Goal: Find specific page/section: Find specific page/section

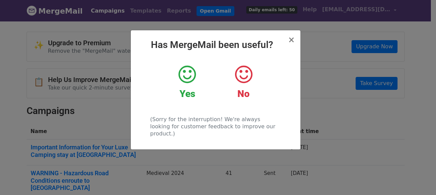
click at [187, 85] on div "Yes" at bounding box center [187, 81] width 46 height 35
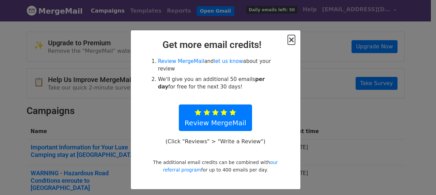
click at [294, 40] on span "×" at bounding box center [291, 40] width 7 height 10
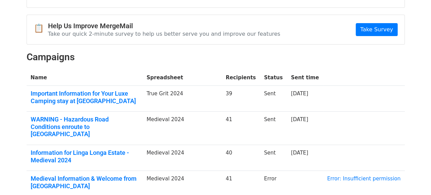
scroll to position [102, 0]
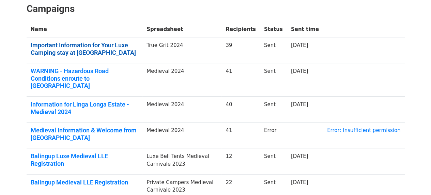
click at [61, 48] on link "Important Information for Your Luxe Camping stay at Linga Longa Estate" at bounding box center [85, 49] width 108 height 15
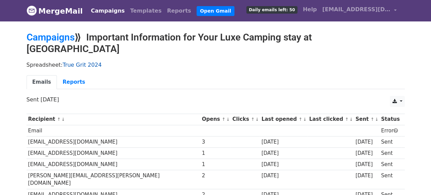
click at [72, 62] on link "True Grit 2024" at bounding box center [82, 65] width 39 height 6
click at [76, 62] on link "True Grit 2024" at bounding box center [82, 65] width 39 height 6
click at [131, 11] on link "Templates" at bounding box center [145, 11] width 37 height 14
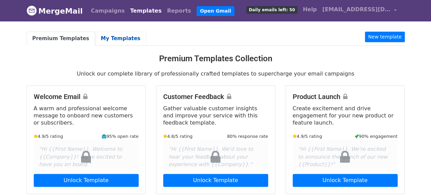
click at [112, 39] on link "My Templates" at bounding box center [120, 39] width 51 height 14
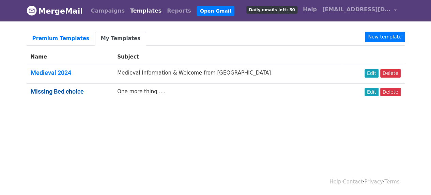
click at [54, 91] on link "Missing Bed choice" at bounding box center [57, 91] width 53 height 7
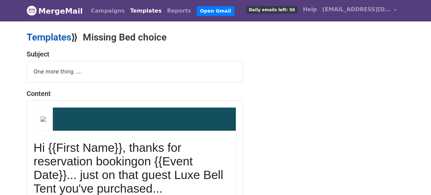
click at [47, 36] on link "Templates" at bounding box center [49, 37] width 45 height 11
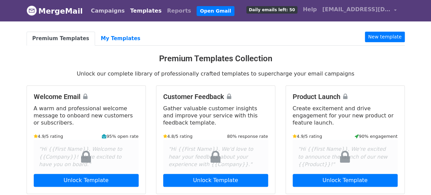
click at [99, 11] on link "Campaigns" at bounding box center [107, 11] width 39 height 14
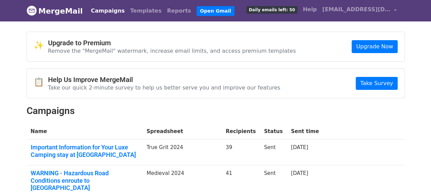
drag, startPoint x: 47, startPoint y: 148, endPoint x: 157, endPoint y: 111, distance: 115.6
click at [157, 111] on h2 "Campaigns" at bounding box center [216, 111] width 378 height 12
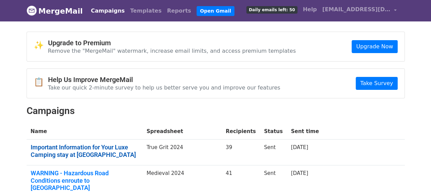
click at [104, 154] on link "Important Information for Your Luxe Camping stay at Linga Longa Estate" at bounding box center [85, 151] width 108 height 15
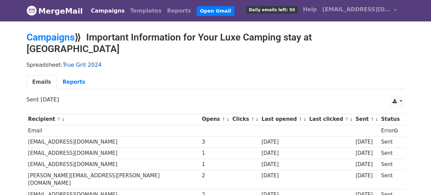
click at [75, 62] on link "True Grit 2024" at bounding box center [82, 65] width 39 height 6
